Goal: Task Accomplishment & Management: Use online tool/utility

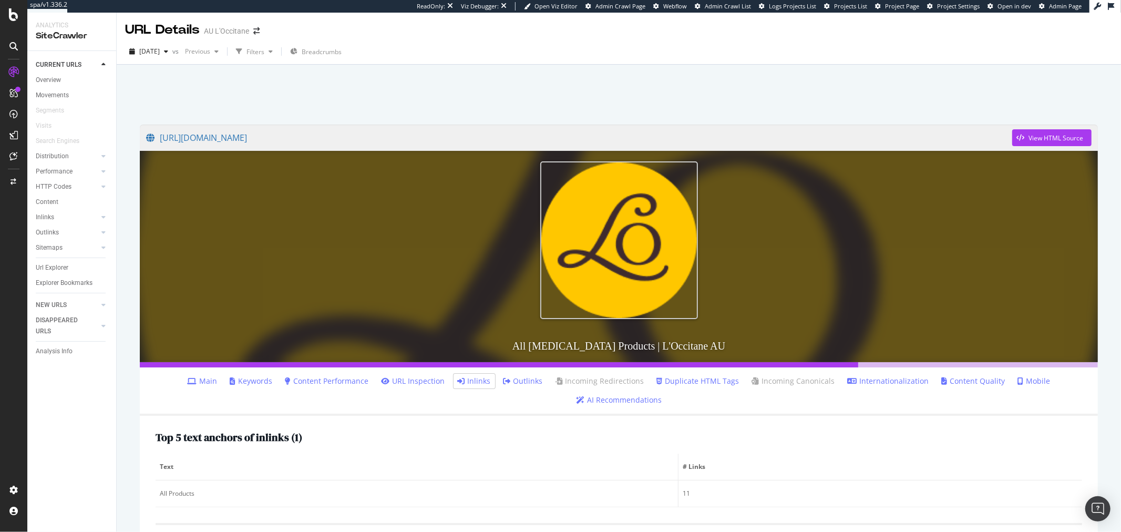
scroll to position [18, 0]
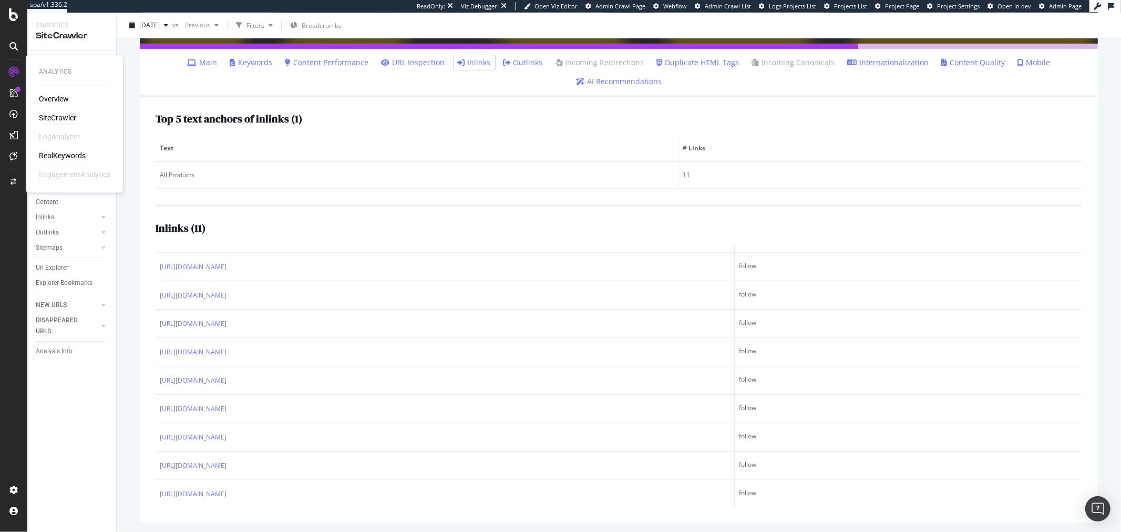
click at [71, 153] on div "RealKeywords" at bounding box center [62, 156] width 47 height 11
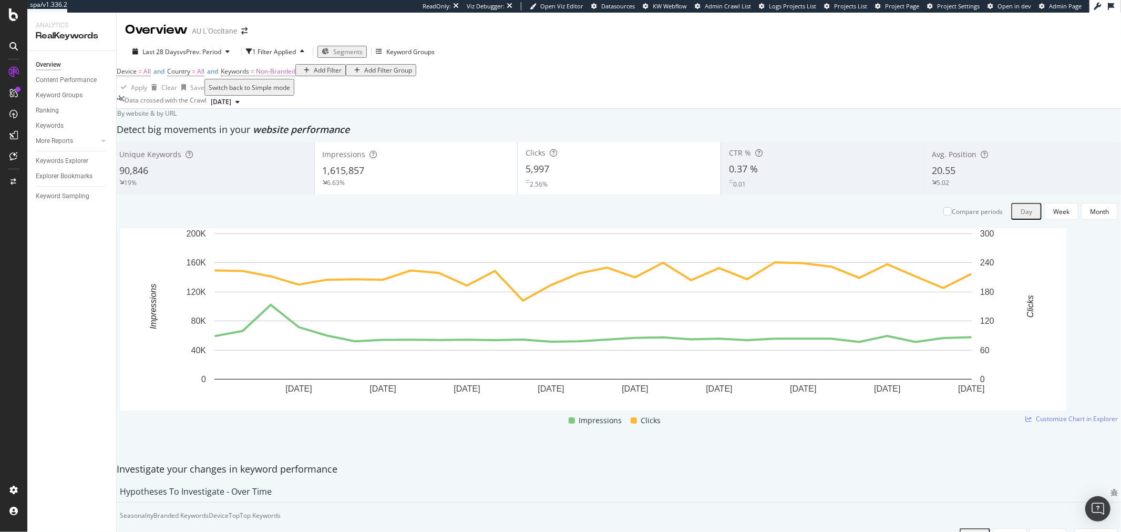
click at [314, 75] on div "Add Filter" at bounding box center [328, 70] width 28 height 9
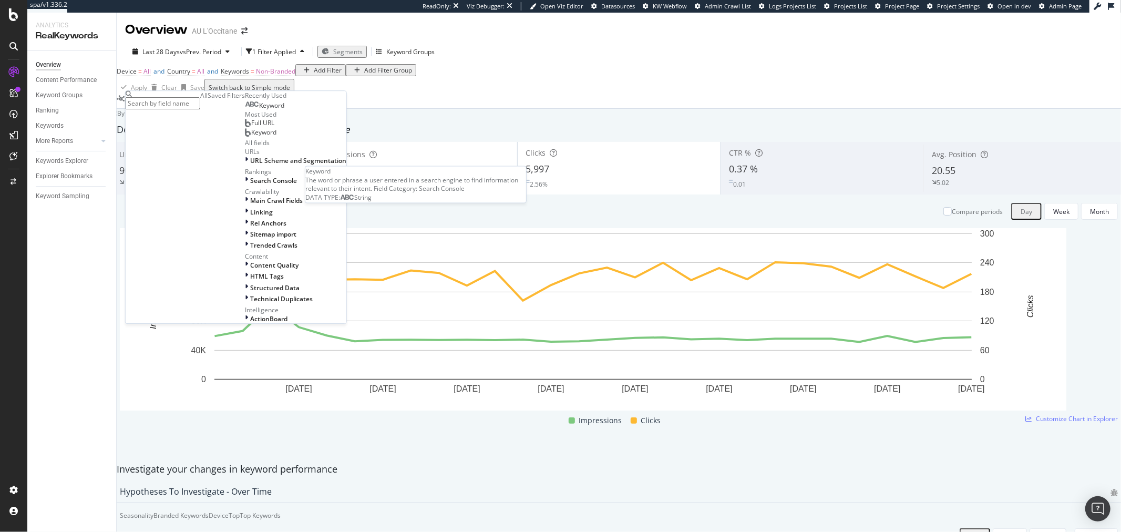
click at [245, 110] on div "Keyword" at bounding box center [264, 105] width 39 height 8
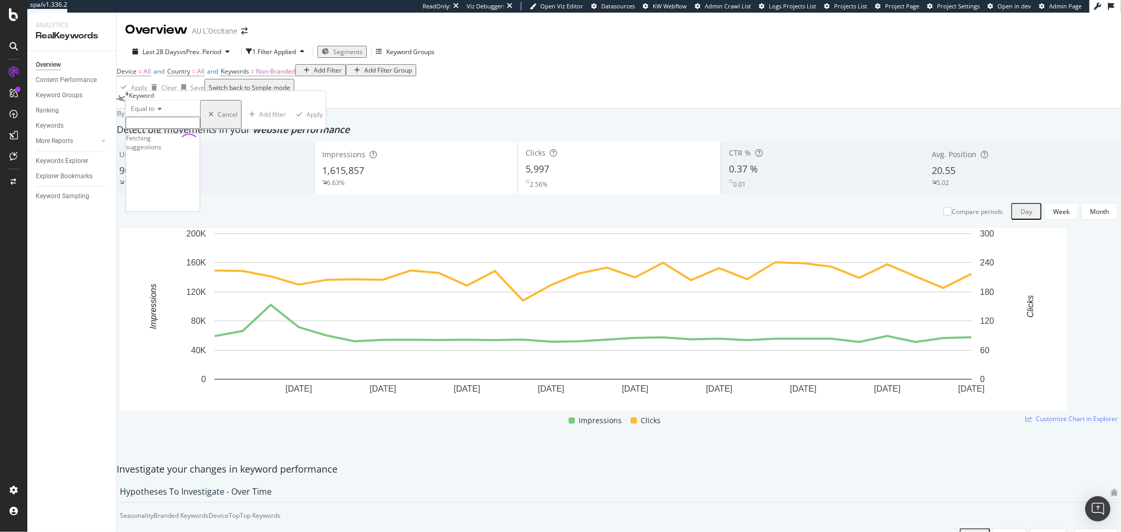
click at [200, 129] on input "text" at bounding box center [163, 123] width 75 height 12
click at [163, 117] on div "Equal to" at bounding box center [163, 108] width 75 height 17
click at [155, 193] on span "Contains" at bounding box center [142, 188] width 26 height 9
click at [184, 129] on input "text" at bounding box center [163, 123] width 75 height 12
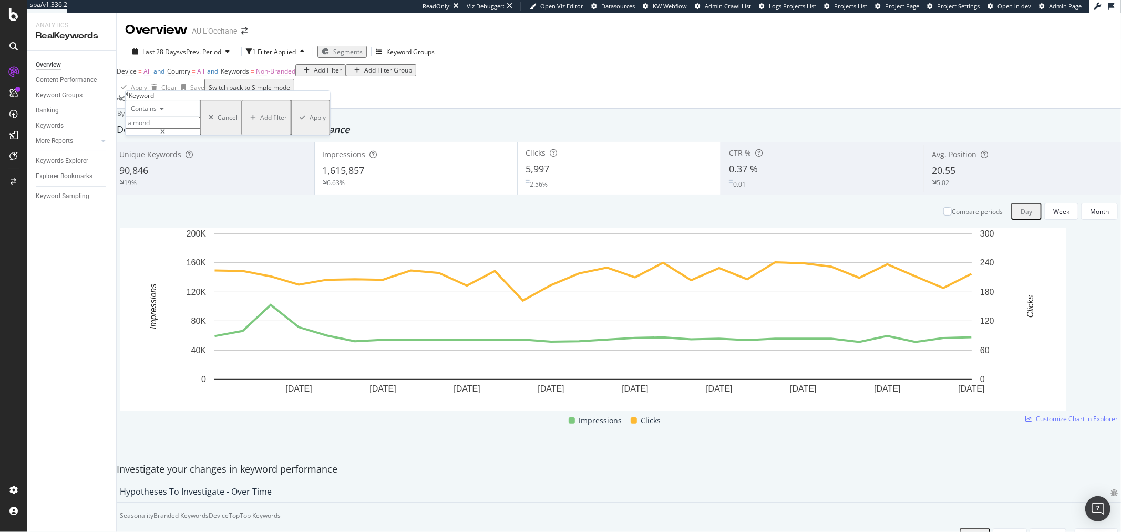
type input "almond"
click at [295, 121] on div "button" at bounding box center [302, 118] width 14 height 6
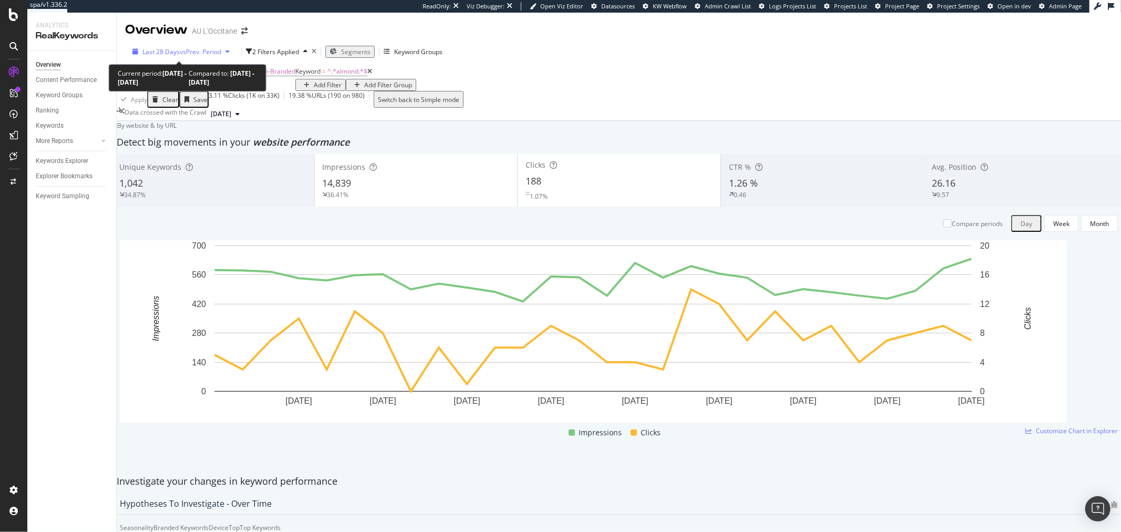
click at [190, 50] on span "vs Prev. Period" at bounding box center [201, 51] width 42 height 9
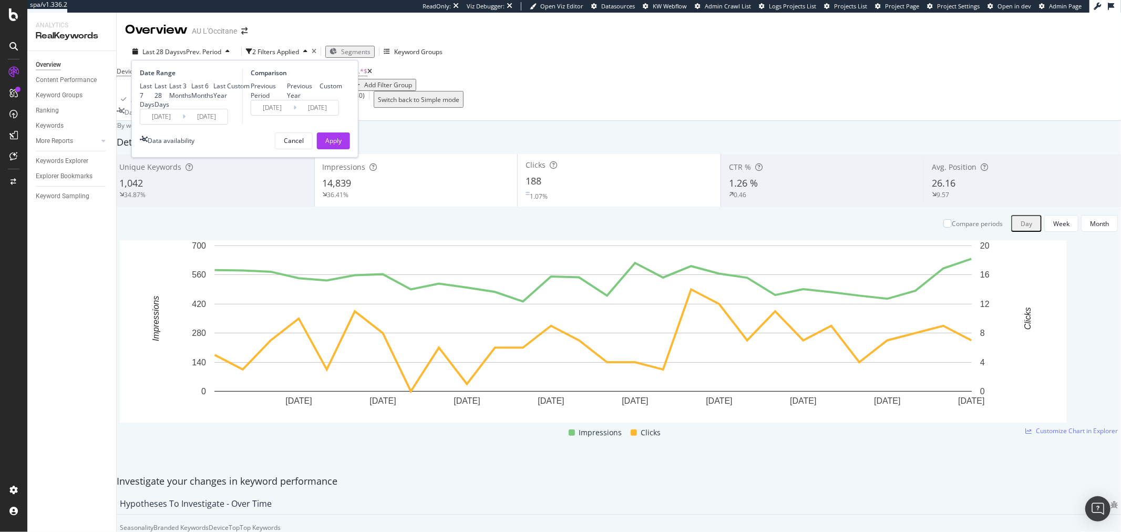
click at [213, 99] on div "Last Year" at bounding box center [220, 90] width 14 height 18
type input "2024/08/17"
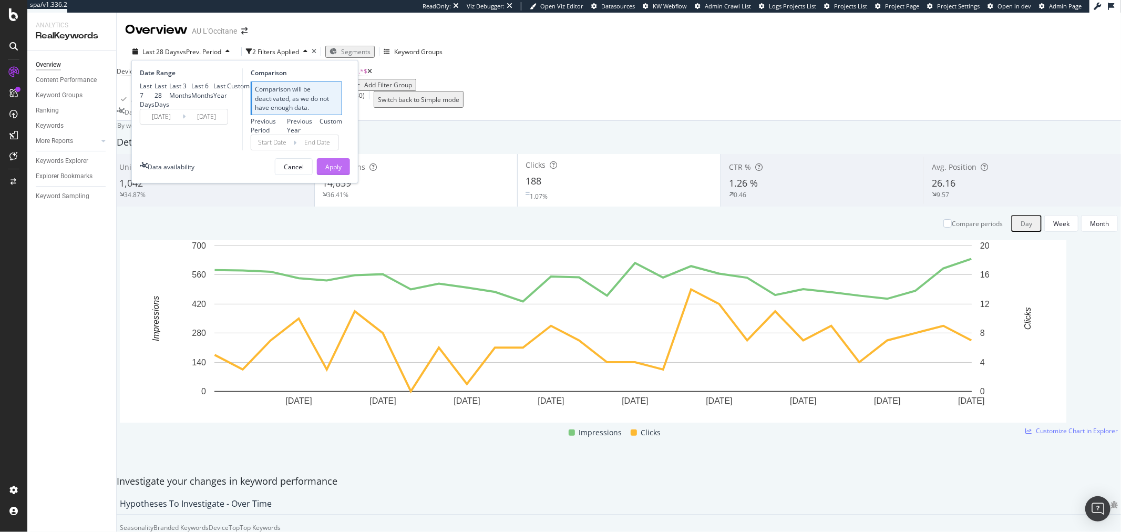
click at [337, 171] on div "Apply" at bounding box center [333, 166] width 16 height 9
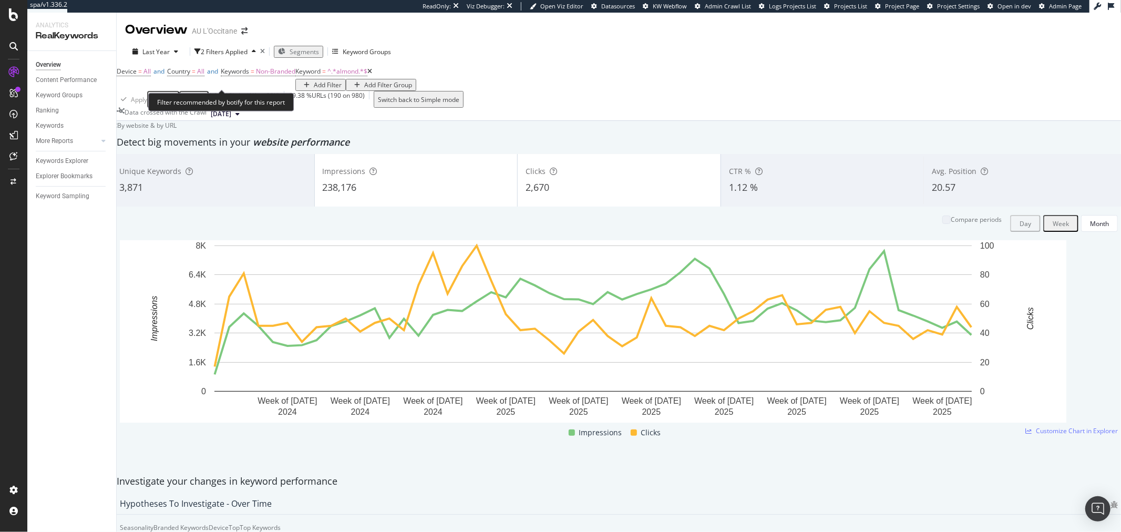
click at [186, 102] on div "Filter recommended by botify for this report" at bounding box center [221, 102] width 146 height 18
click at [327, 76] on span "^.*almond.*$" at bounding box center [347, 71] width 40 height 9
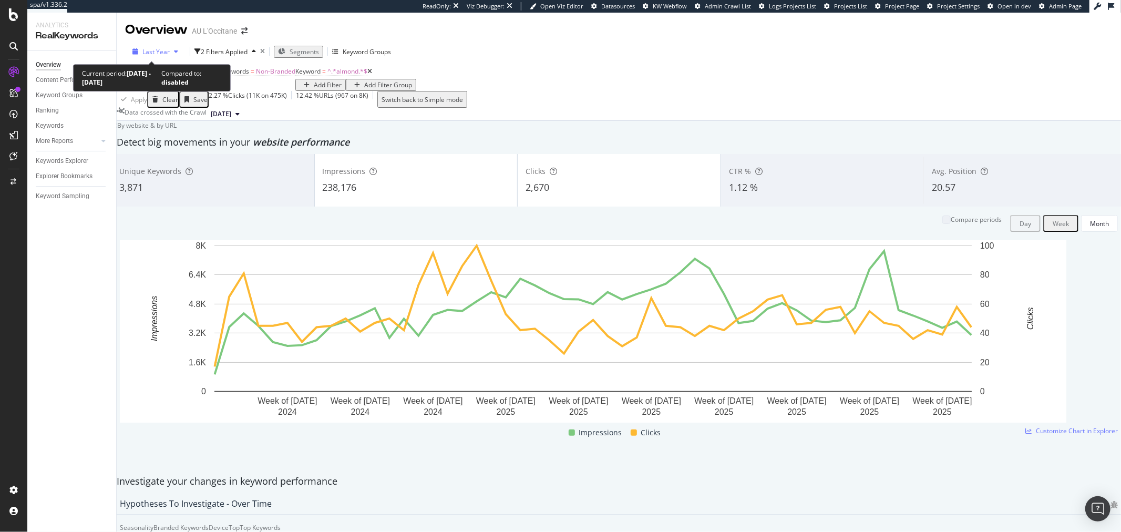
click at [164, 49] on span "Last Year" at bounding box center [155, 51] width 27 height 9
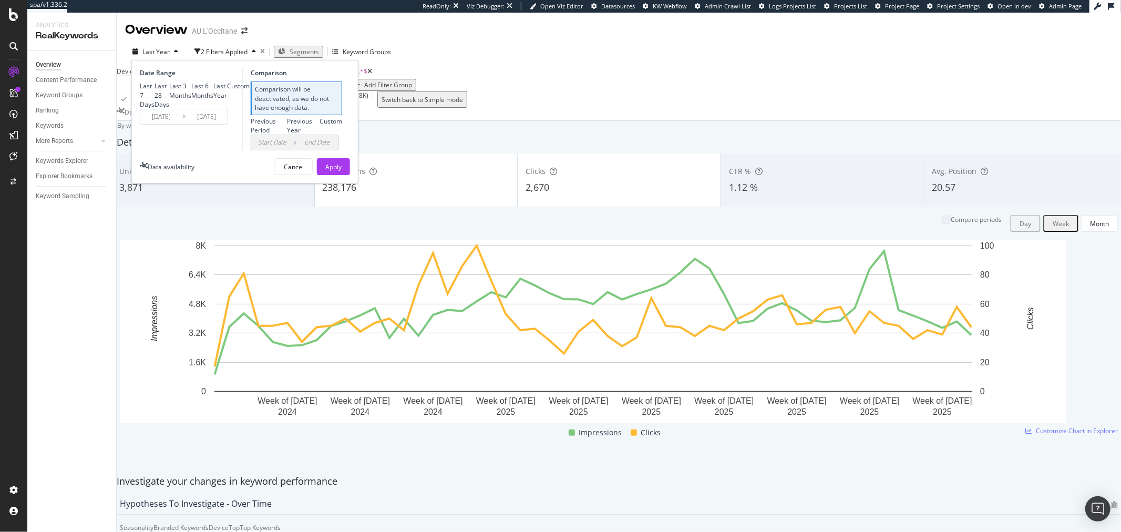
click at [159, 100] on div "Last 28 Days" at bounding box center [162, 94] width 15 height 27
type input "2025/07/20"
type input "2025/06/22"
type input "2025/07/19"
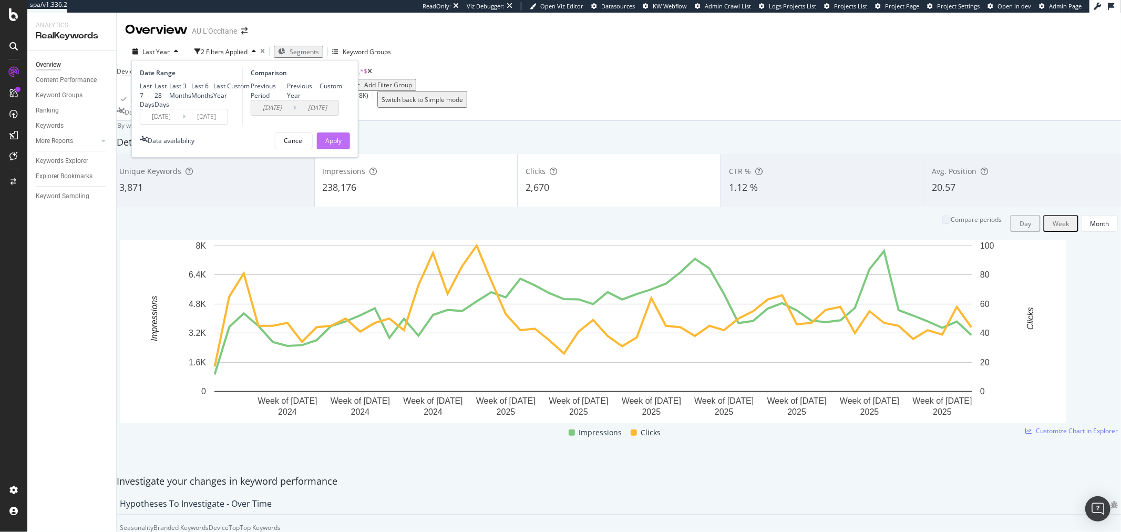
click at [327, 145] on div "Apply" at bounding box center [333, 140] width 16 height 9
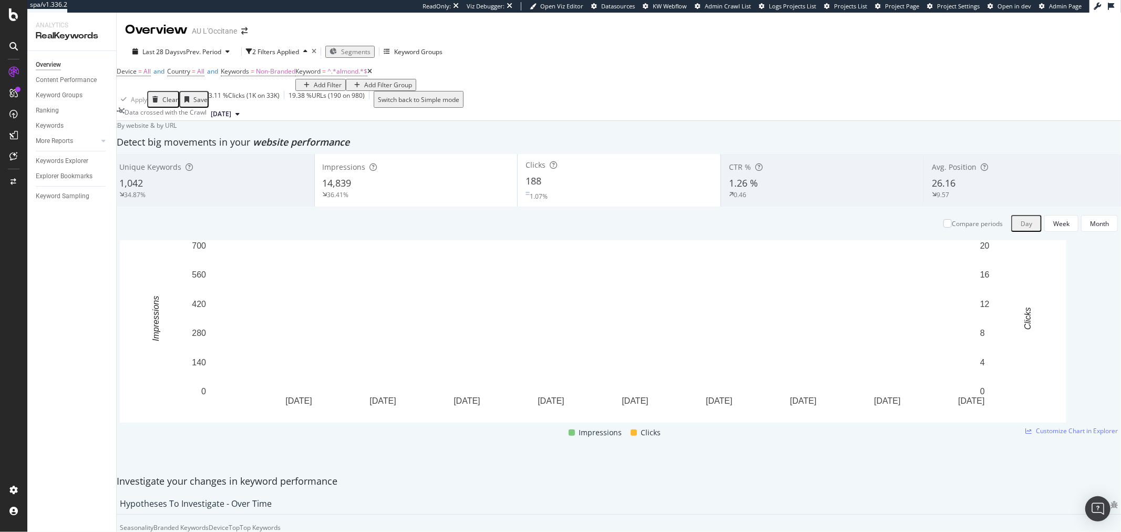
scroll to position [1209, 0]
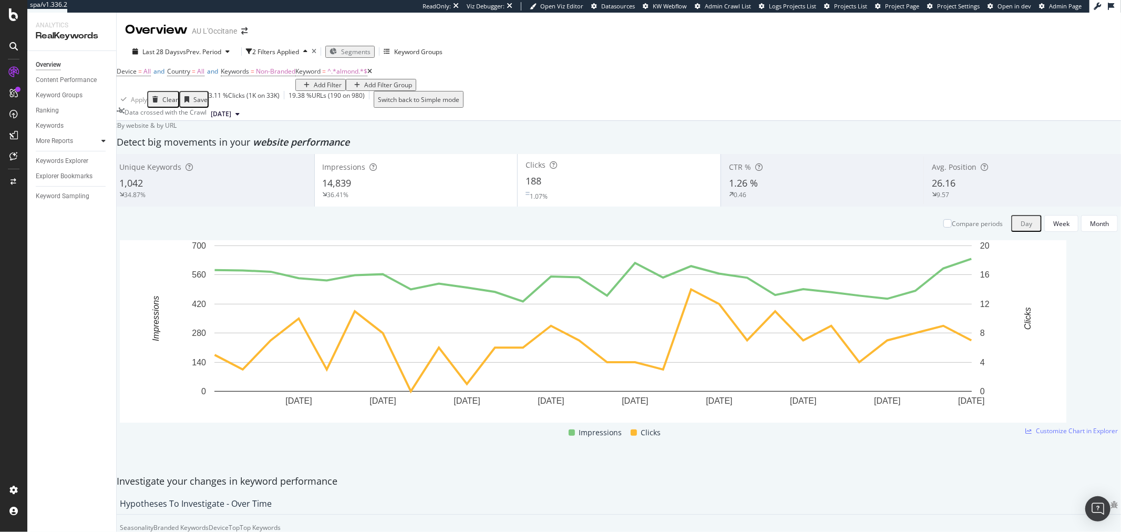
click at [106, 140] on div at bounding box center [103, 141] width 11 height 11
click at [48, 191] on div "Content" at bounding box center [51, 186] width 23 height 11
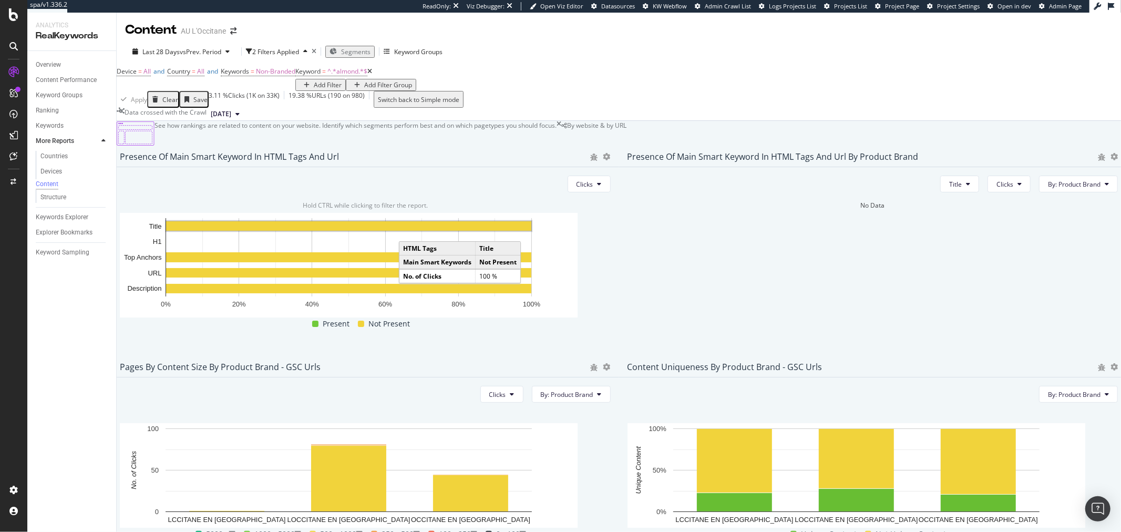
click at [437, 231] on rect "A chart." at bounding box center [348, 225] width 365 height 9
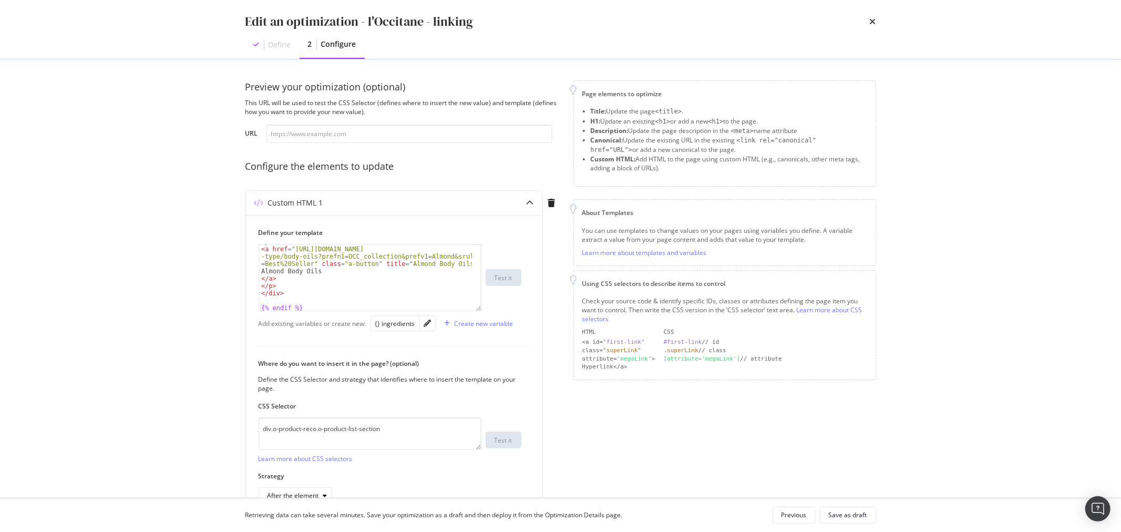
scroll to position [102, 0]
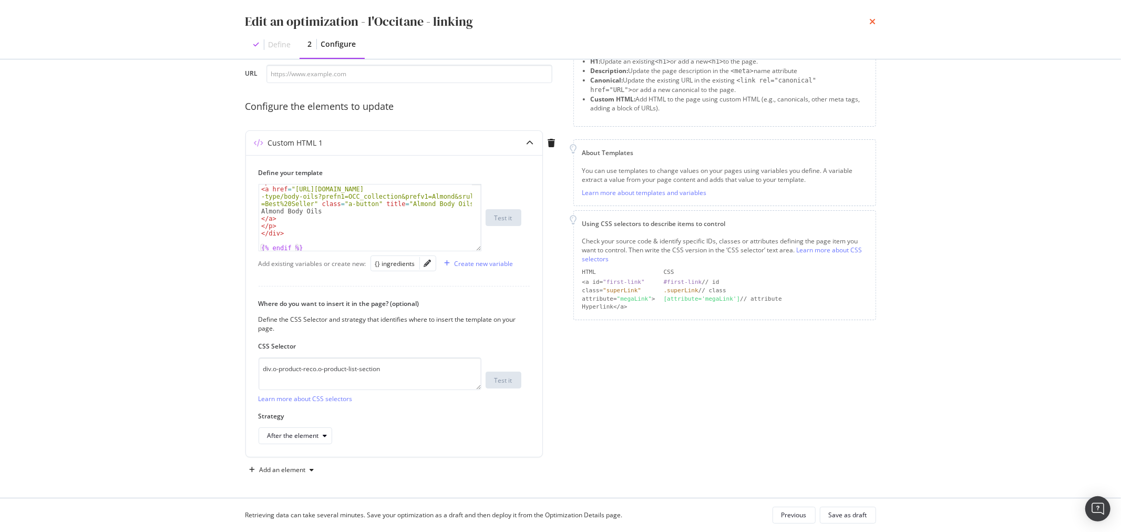
click at [873, 18] on icon "times" at bounding box center [873, 21] width 6 height 8
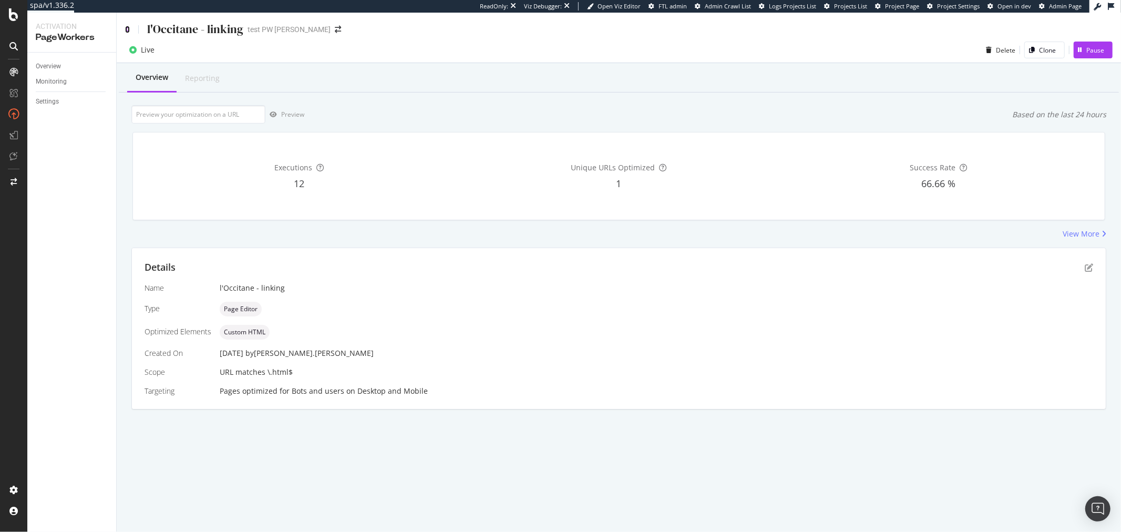
click at [129, 28] on icon at bounding box center [127, 29] width 5 height 7
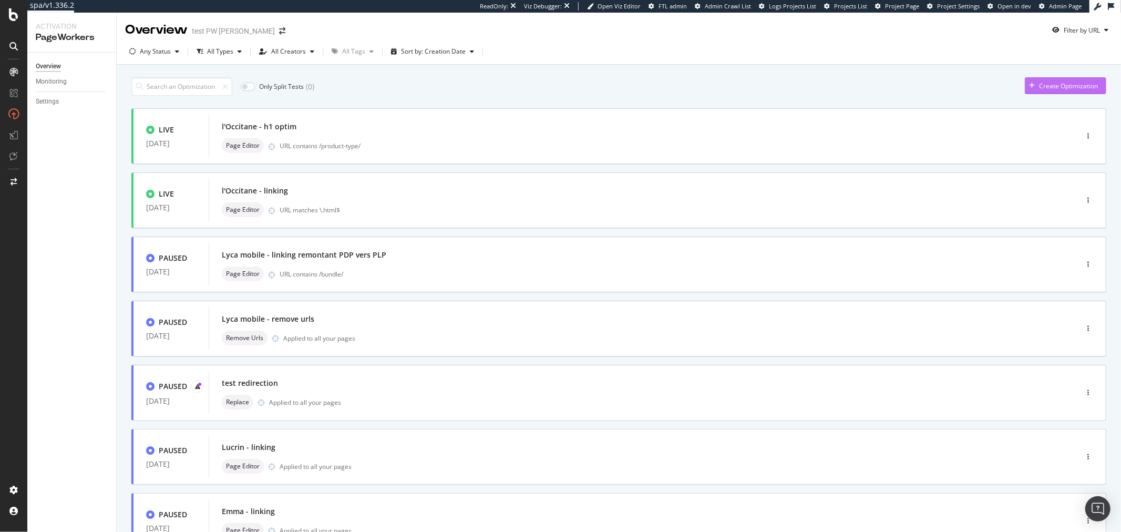
click at [1039, 91] on div "Create Optimization" at bounding box center [1061, 86] width 73 height 16
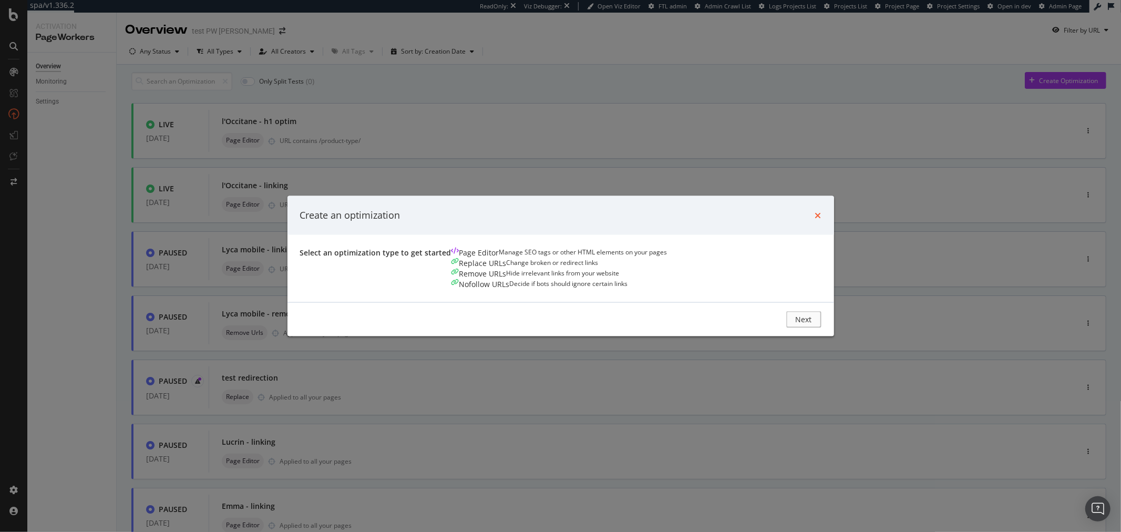
click at [817, 211] on icon "times" at bounding box center [818, 215] width 6 height 8
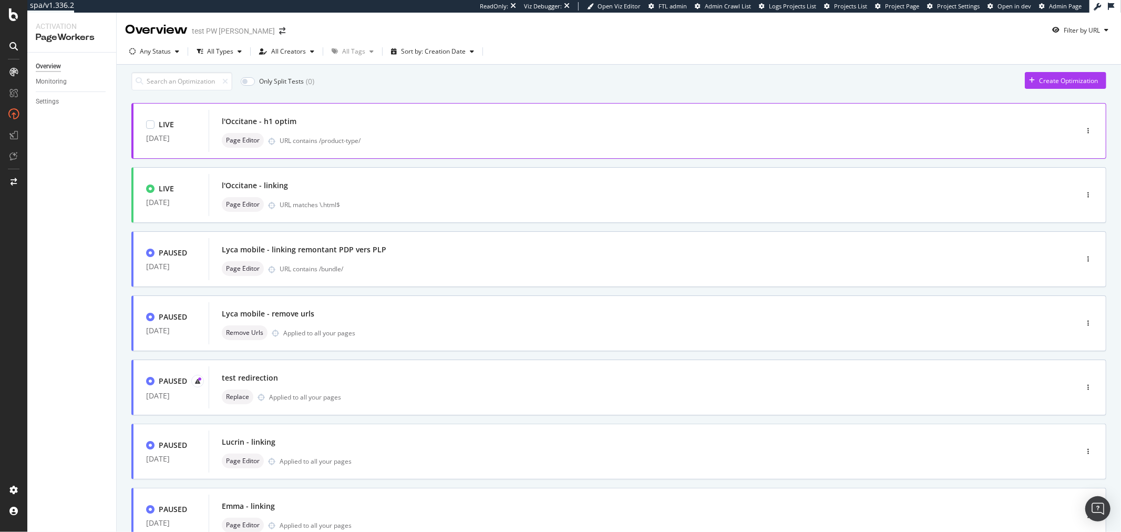
click at [408, 128] on div "l'Occitane - h1 optim" at bounding box center [627, 121] width 811 height 15
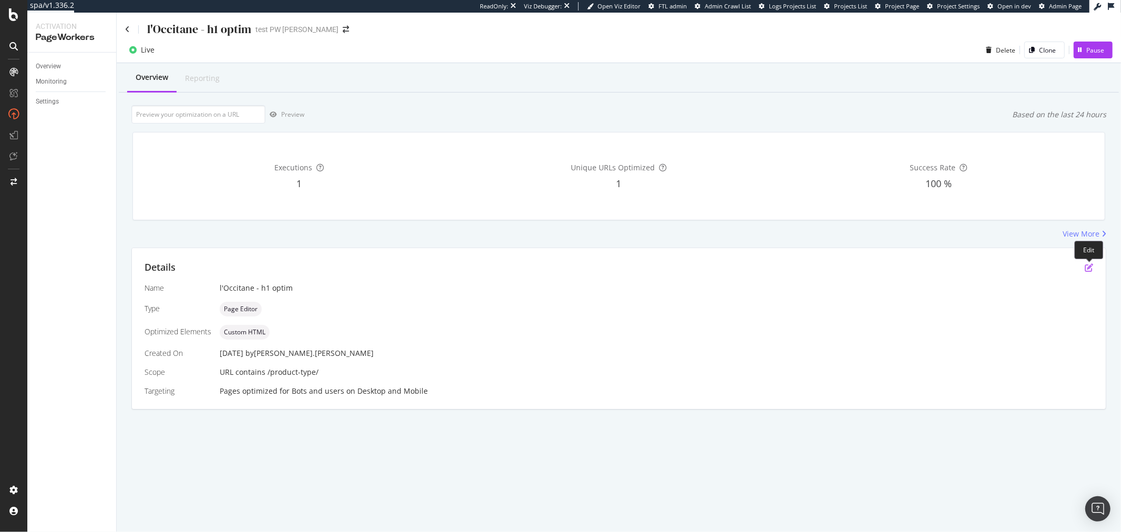
click at [1086, 269] on icon "pen-to-square" at bounding box center [1089, 267] width 8 height 8
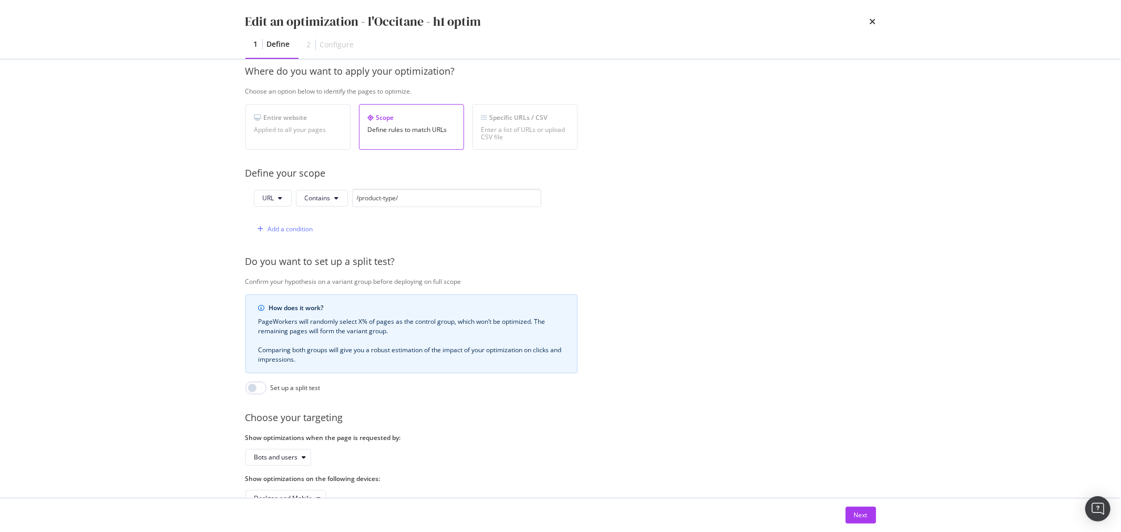
scroll to position [197, 0]
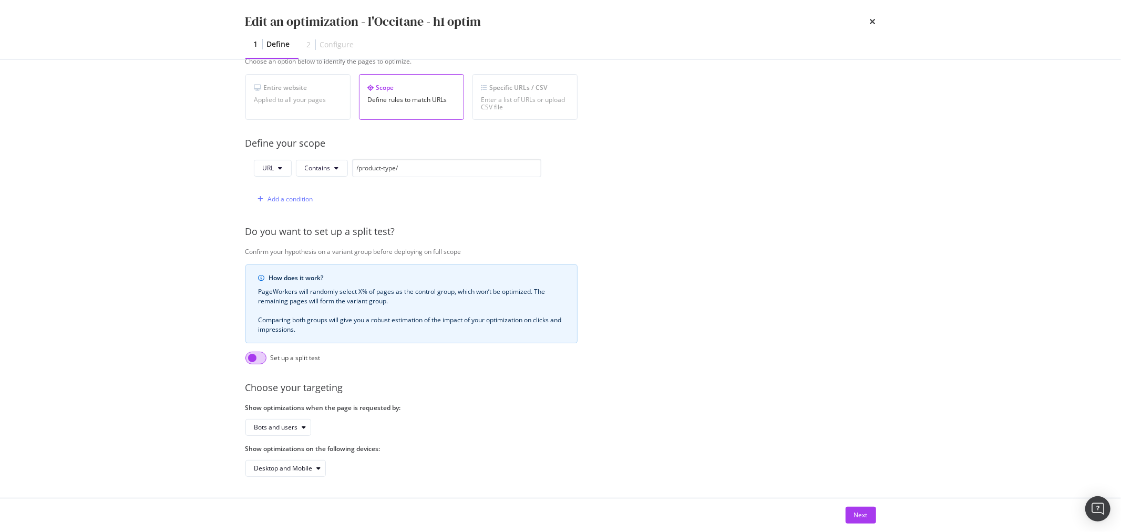
click at [252, 352] on input "modal" at bounding box center [255, 358] width 21 height 13
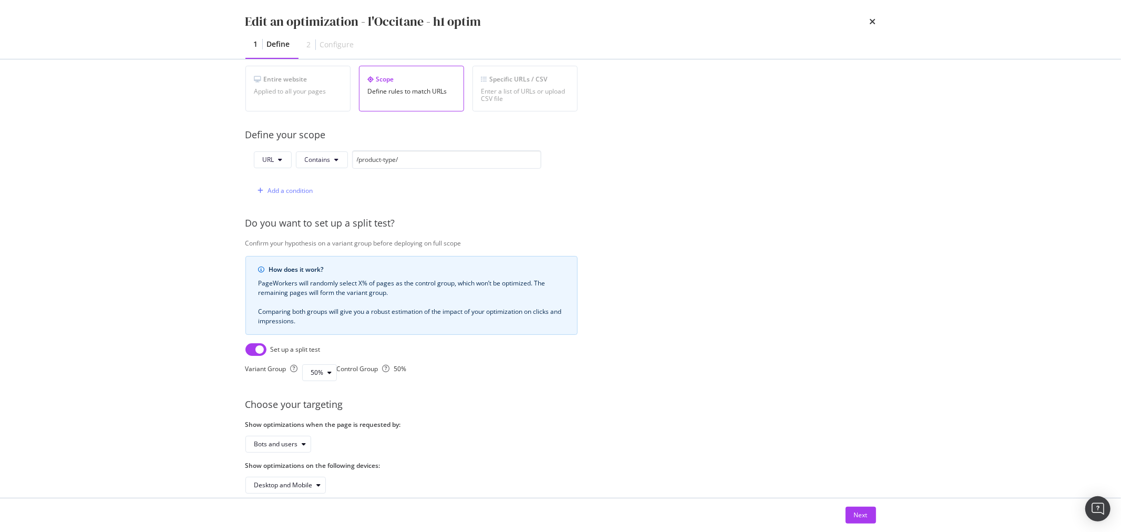
click at [254, 351] on input "modal" at bounding box center [255, 349] width 21 height 13
checkbox input "false"
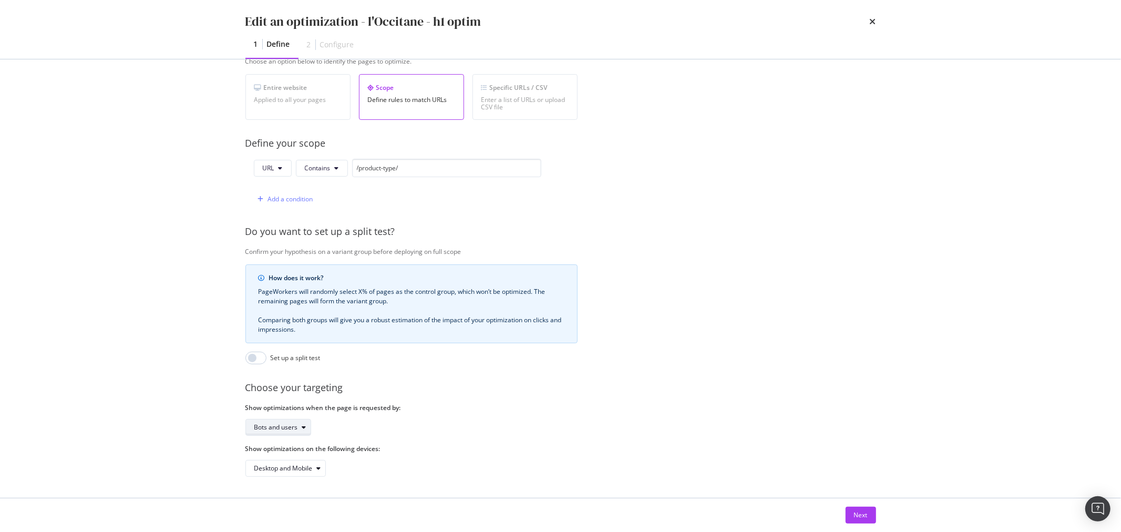
click at [295, 424] on div "Bots and users" at bounding box center [276, 427] width 44 height 6
click at [420, 460] on div "Desktop and Mobile" at bounding box center [411, 468] width 332 height 17
click at [862, 516] on div "Next" at bounding box center [861, 514] width 14 height 9
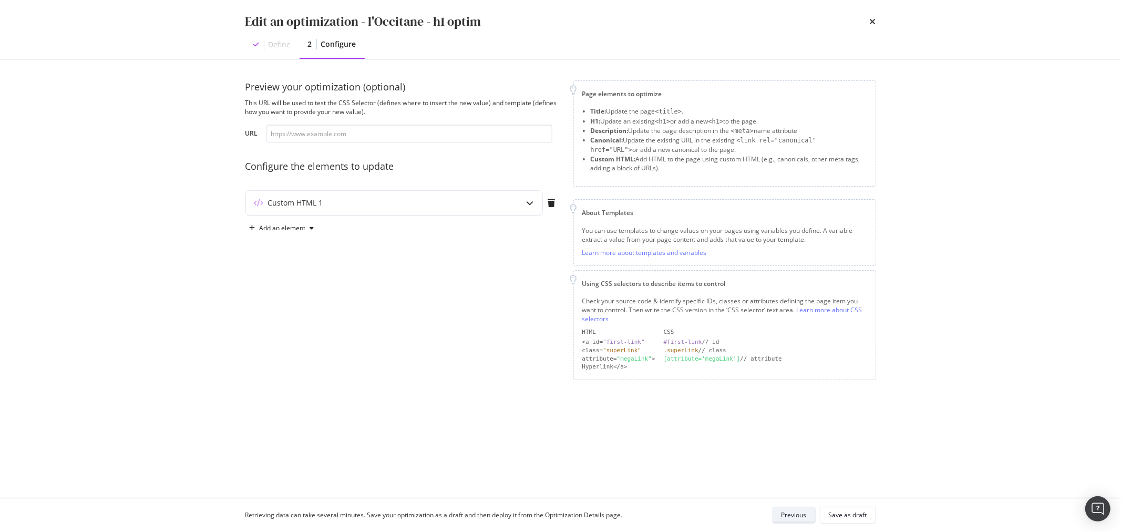
scroll to position [0, 0]
click at [313, 227] on icon "modal" at bounding box center [312, 228] width 4 height 6
click at [458, 200] on div "Custom HTML 1" at bounding box center [373, 203] width 255 height 11
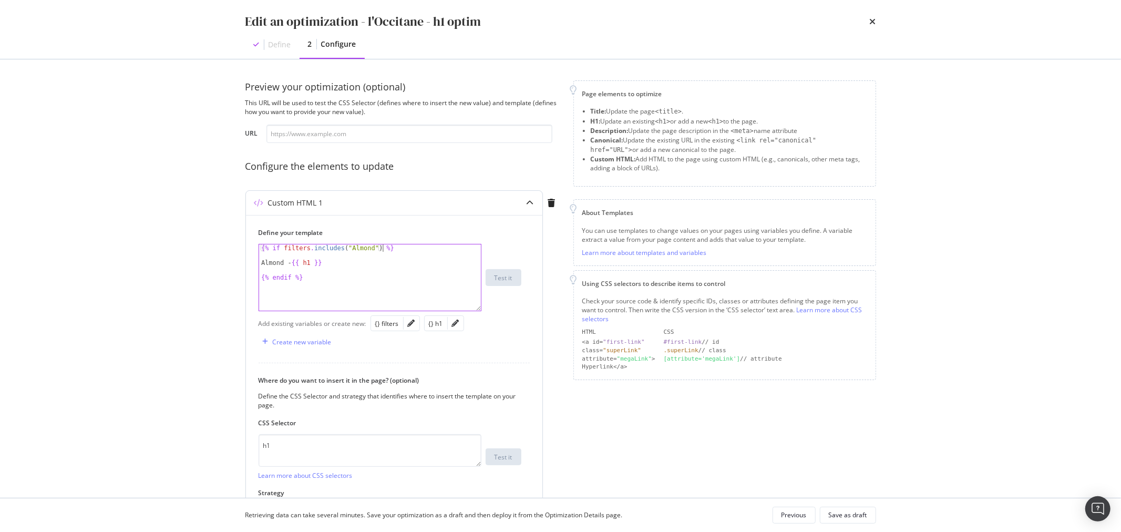
click at [392, 249] on div "{% if filters . includes ( "Almond" ) %} Almond - {{ h1 }} {% endif %}" at bounding box center [370, 284] width 222 height 81
click at [875, 21] on icon "times" at bounding box center [873, 21] width 6 height 8
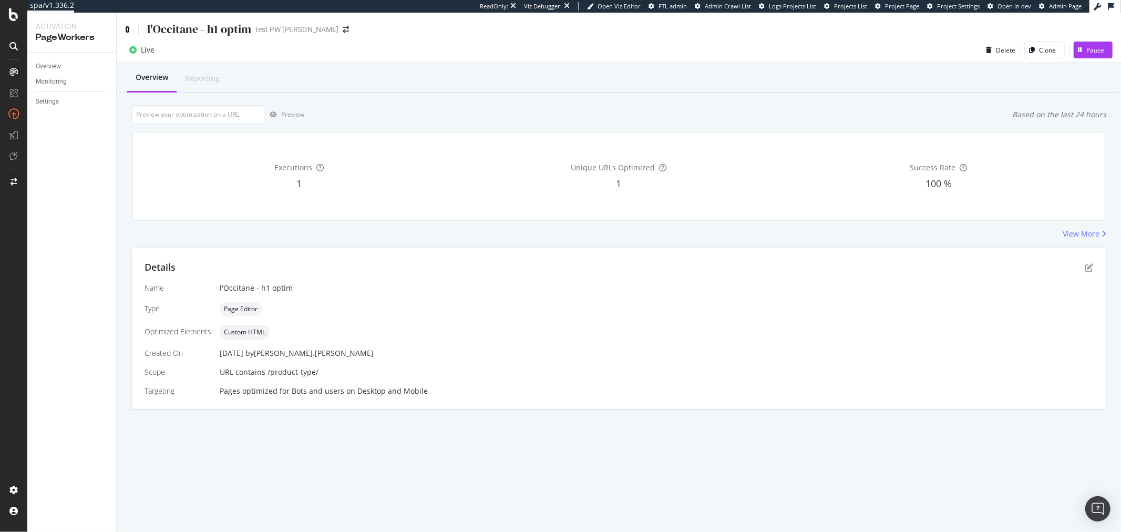
click at [128, 32] on icon at bounding box center [127, 29] width 5 height 7
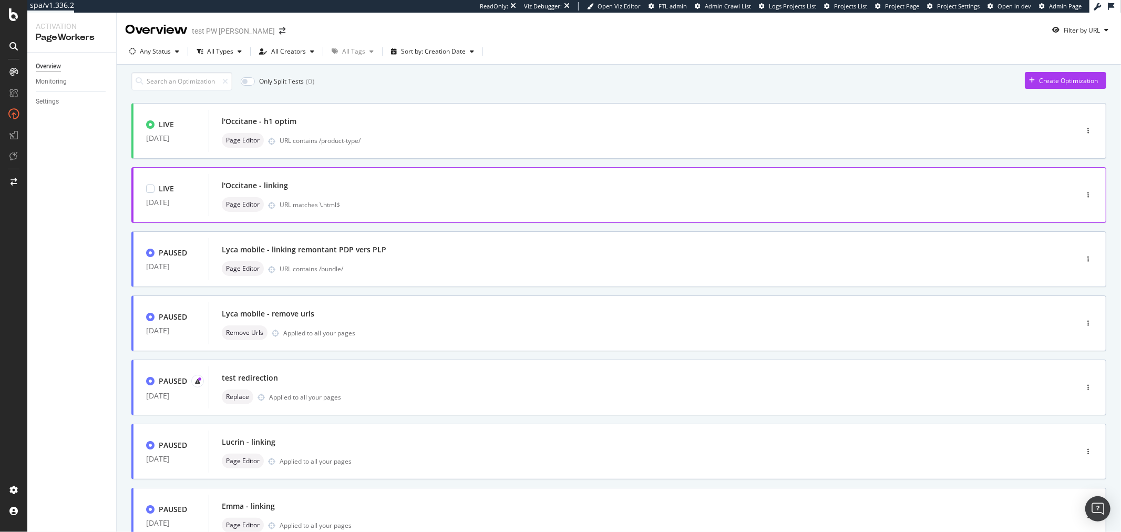
click at [715, 207] on div "URL matches \.html$" at bounding box center [656, 204] width 753 height 9
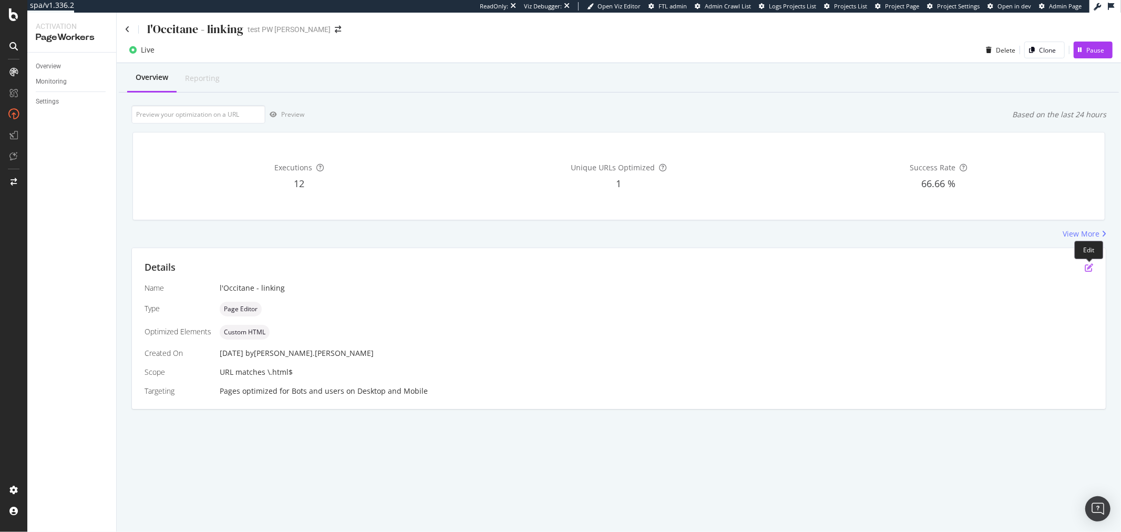
click at [1088, 266] on icon "pen-to-square" at bounding box center [1089, 267] width 8 height 8
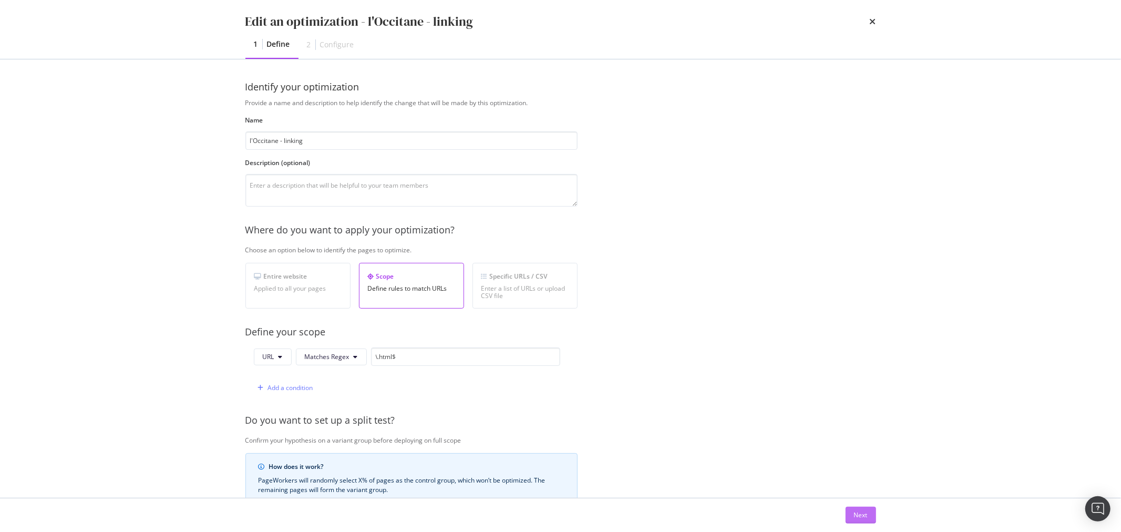
click at [866, 512] on div "Next" at bounding box center [861, 514] width 14 height 9
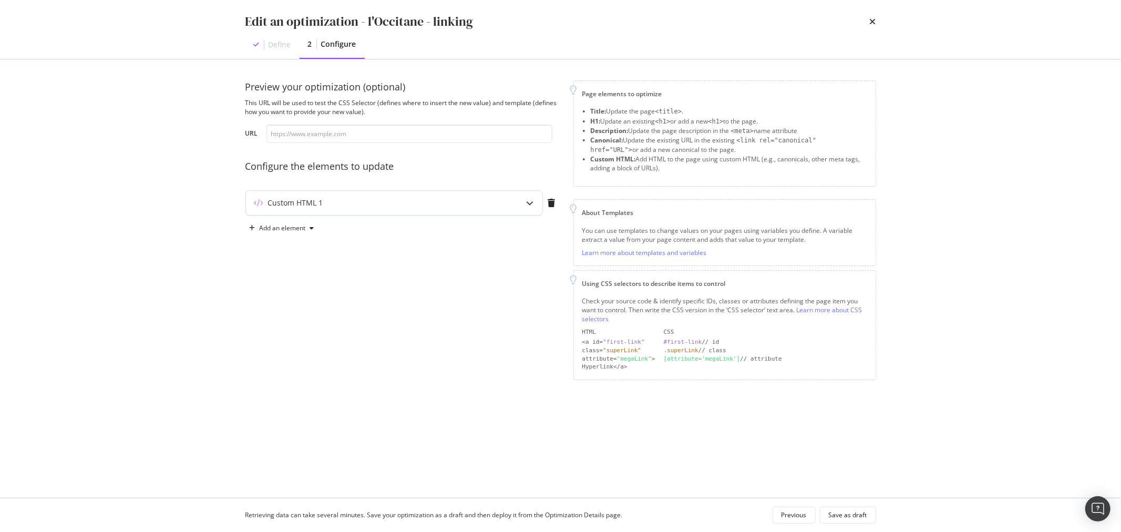
click at [429, 198] on div "Custom HTML 1" at bounding box center [373, 203] width 255 height 11
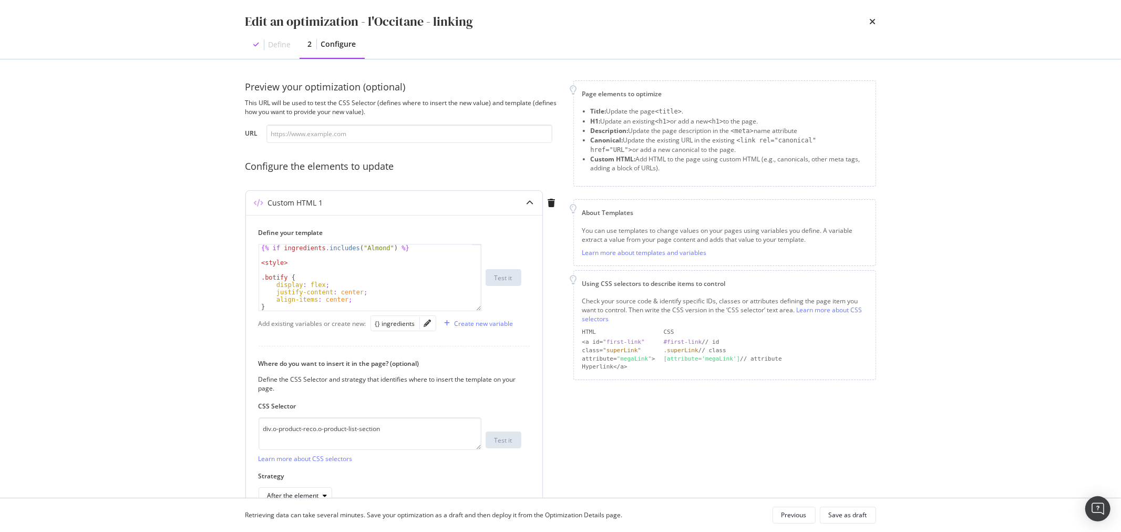
click at [475, 308] on div "{% if ingredients . includes ( "Almond" ) %} < style > .botify { display : flex…" at bounding box center [370, 277] width 223 height 67
click at [475, 308] on div "< a href = "https://www.loccitane.com/en-us/body-care/product -type/body-oils?p…" at bounding box center [370, 277] width 223 height 67
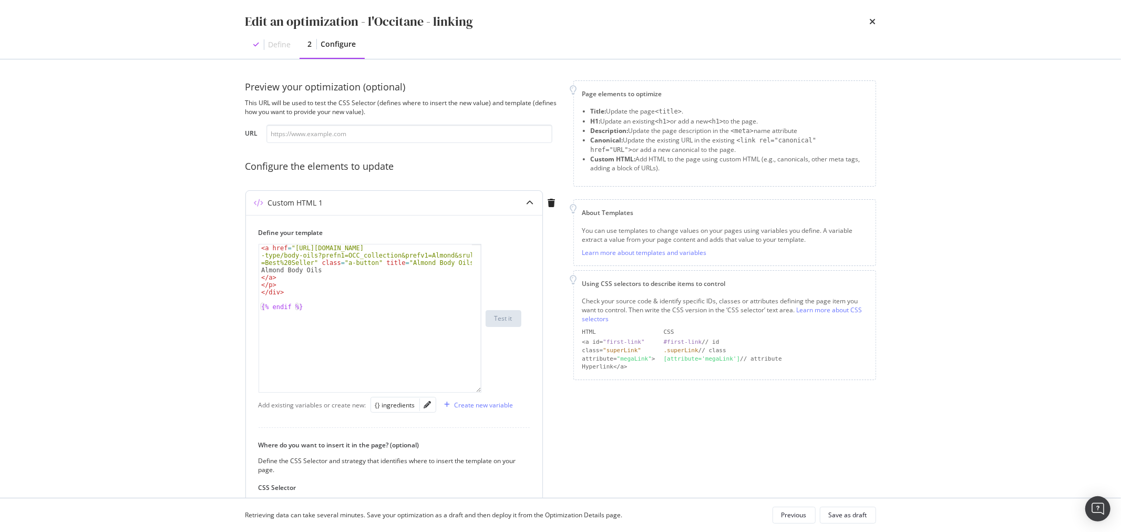
drag, startPoint x: 475, startPoint y: 308, endPoint x: 472, endPoint y: 390, distance: 82.0
click at [472, 390] on div "< a href = "https://www.loccitane.com/en-us/body-care/product -type/body-oils?p…" at bounding box center [370, 318] width 223 height 149
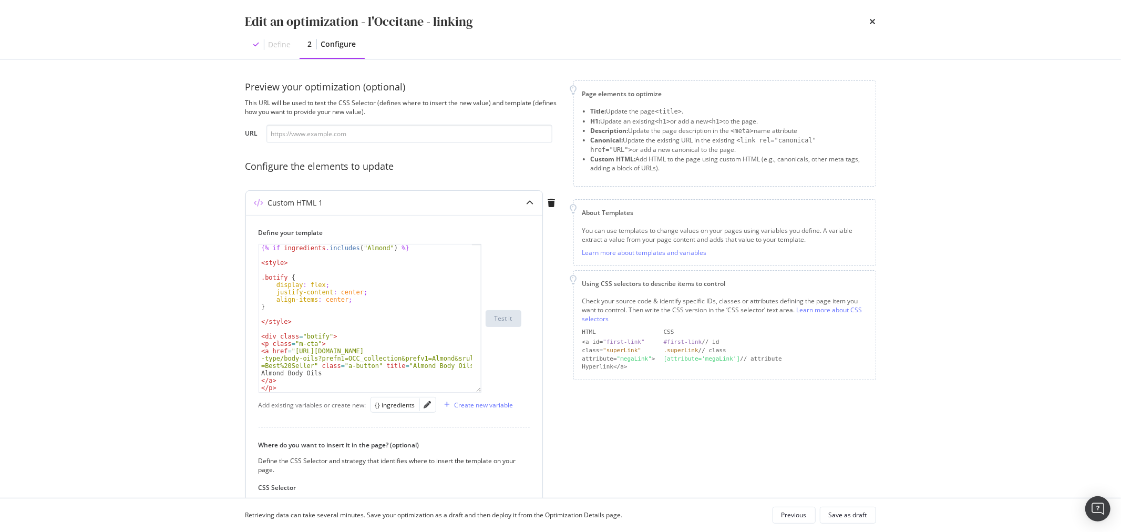
scroll to position [22, 0]
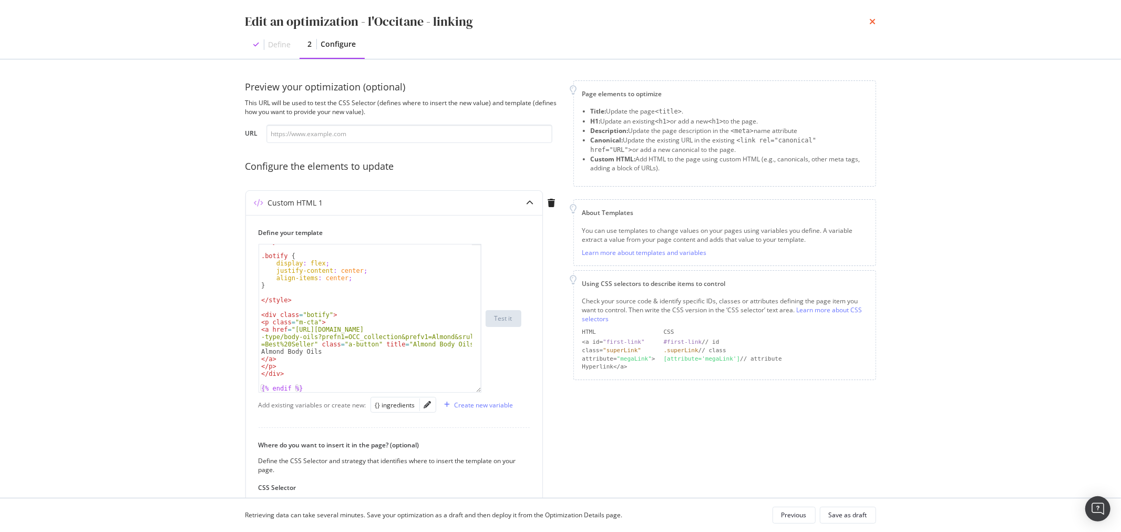
click at [871, 17] on icon "times" at bounding box center [873, 21] width 6 height 8
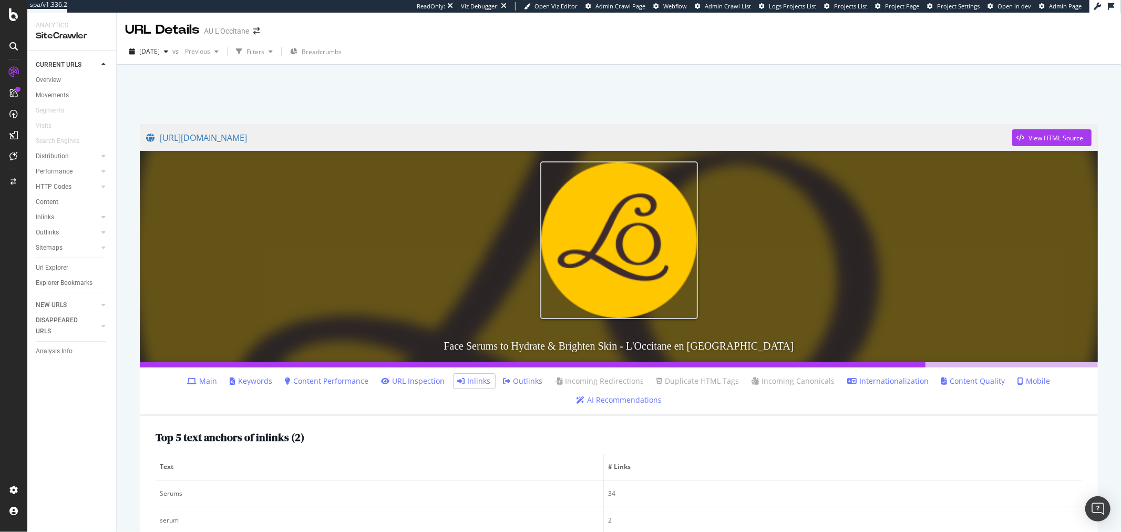
scroll to position [639, 0]
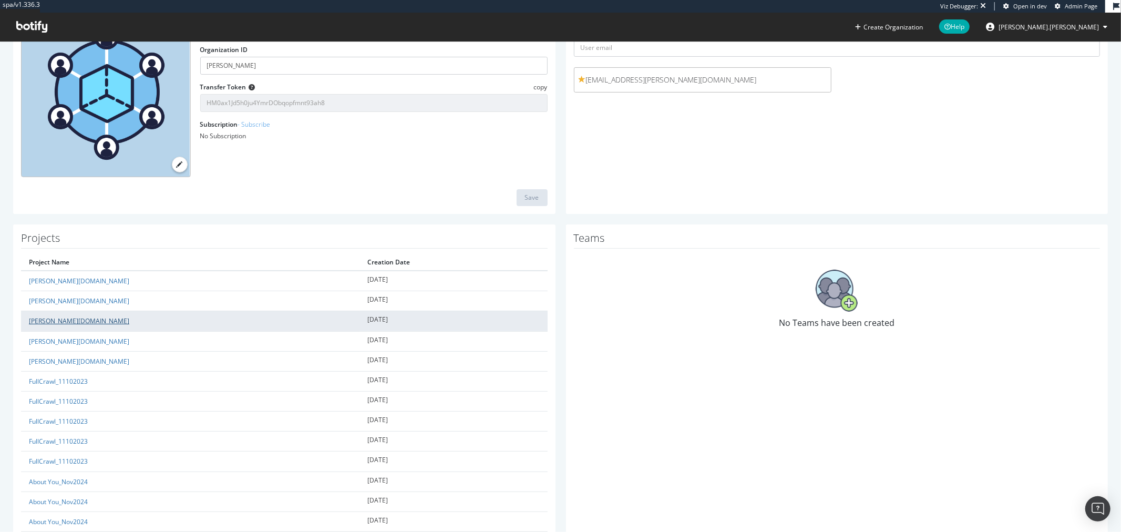
scroll to position [58, 0]
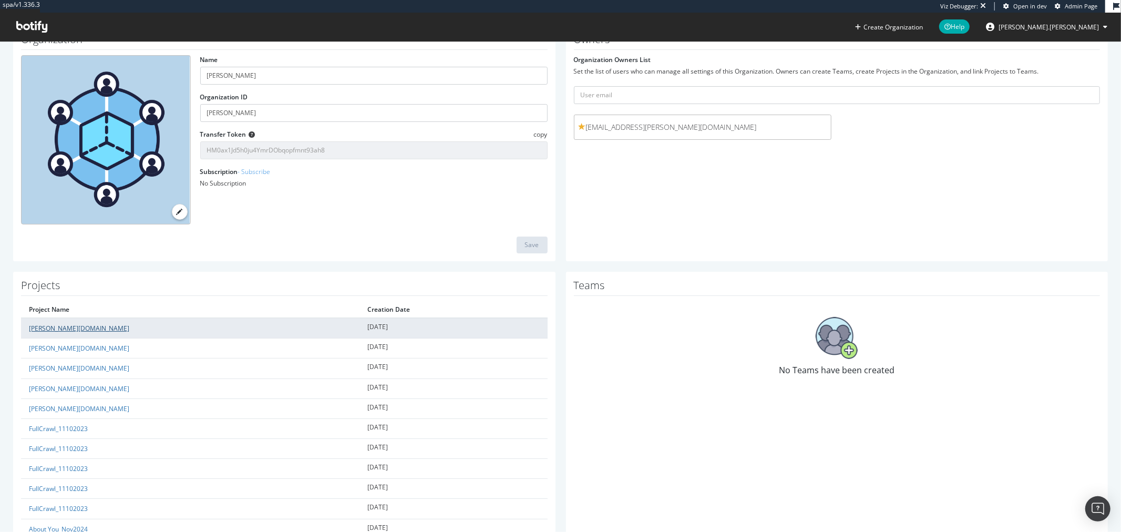
click at [58, 327] on link "[PERSON_NAME][DOMAIN_NAME]" at bounding box center [79, 328] width 100 height 9
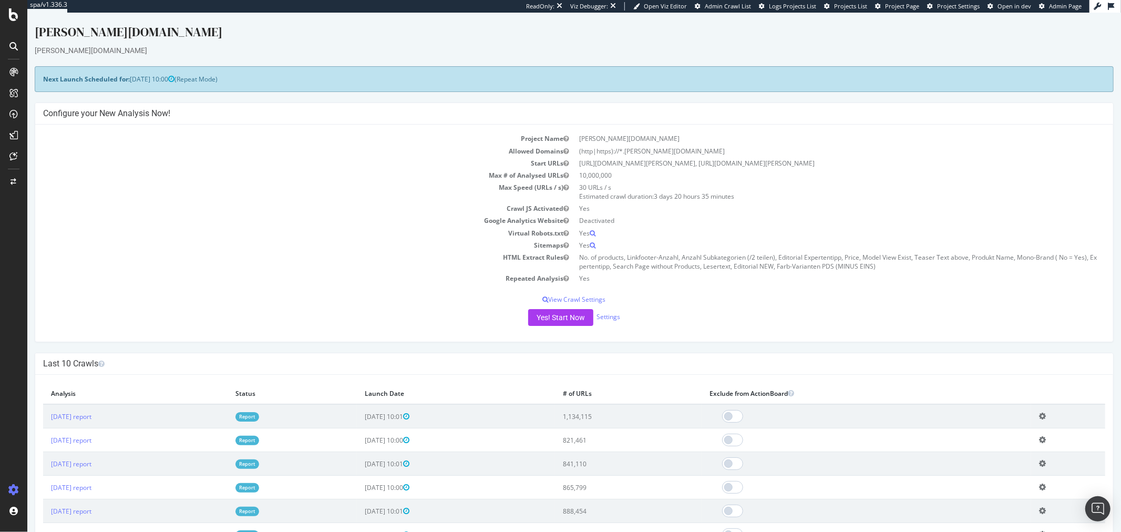
click at [259, 413] on link "Report" at bounding box center [247, 416] width 24 height 9
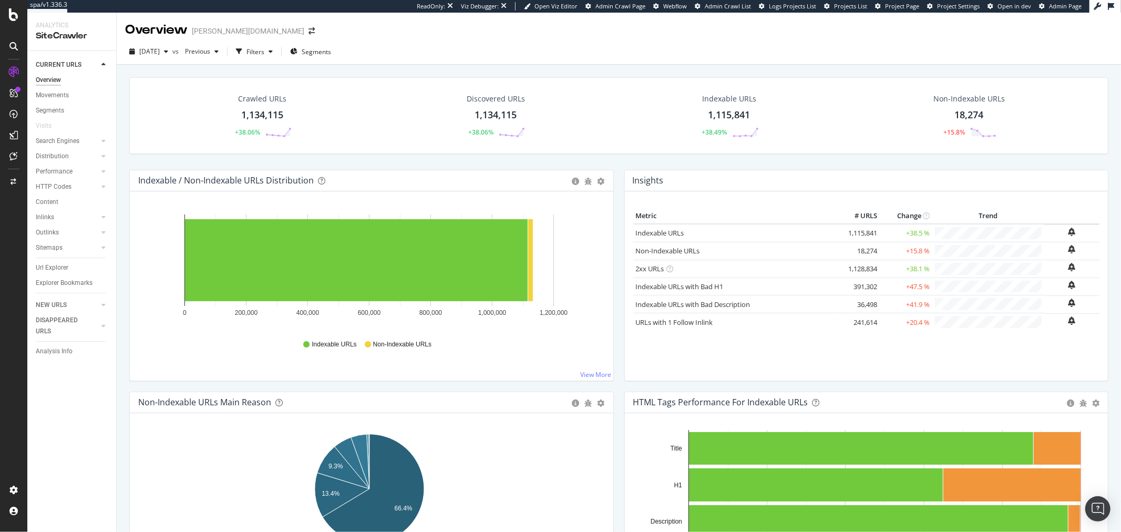
click at [526, 65] on div "Crawled URLs 1,134,115 +38.06% Discovered URLs 1,134,115 +38.06% Indexable URLs…" at bounding box center [619, 324] width 1004 height 519
click at [61, 155] on div "RealKeywords" at bounding box center [62, 156] width 47 height 11
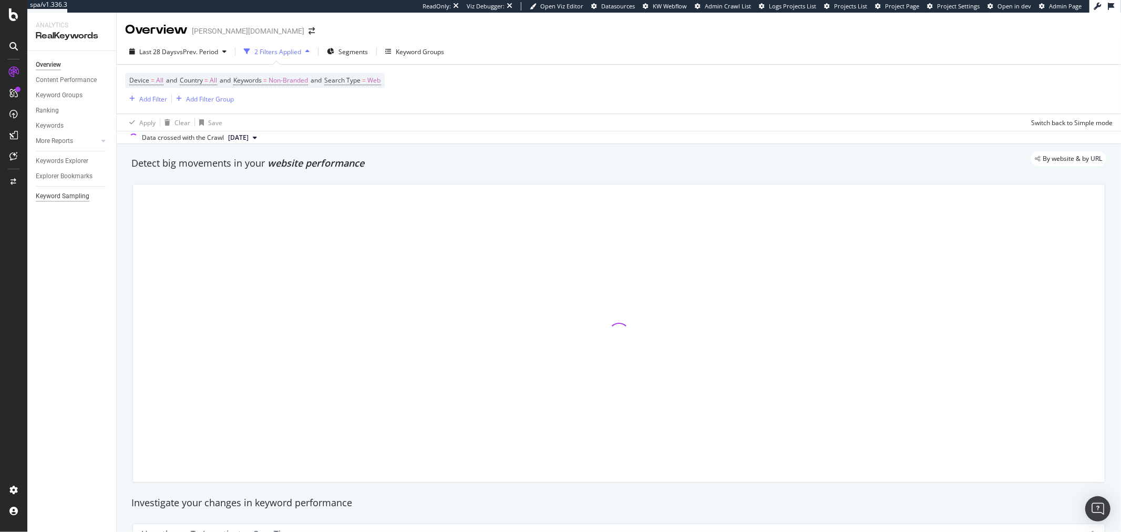
click at [82, 192] on div "Keyword Sampling" at bounding box center [63, 196] width 54 height 11
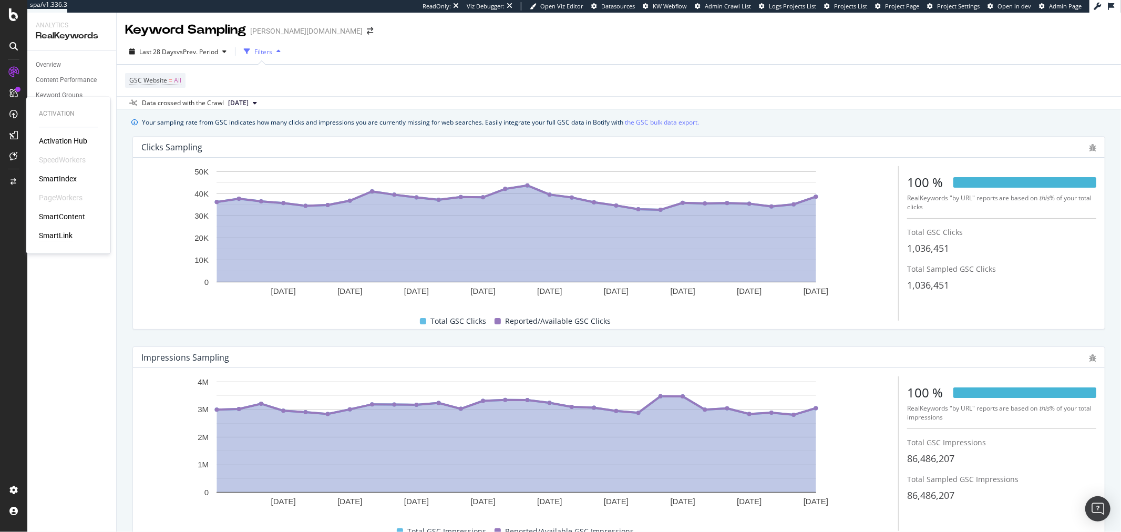
click at [64, 235] on div "SmartLink" at bounding box center [56, 236] width 34 height 11
